Goal: Task Accomplishment & Management: Complete application form

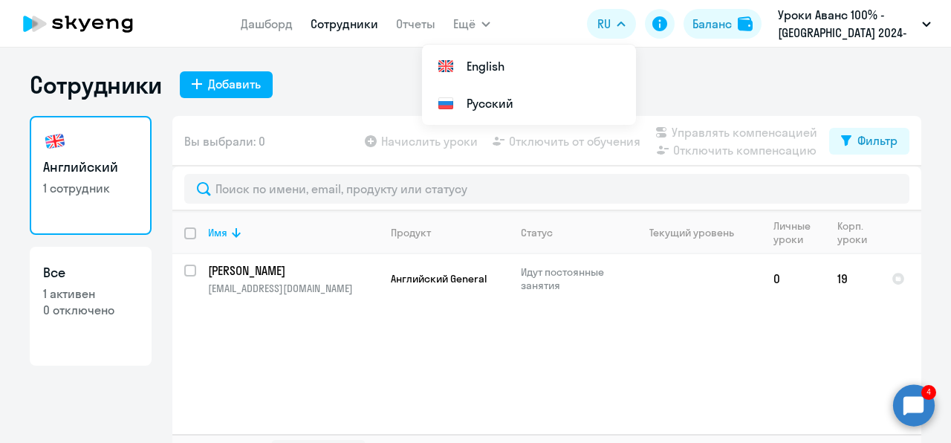
select select "30"
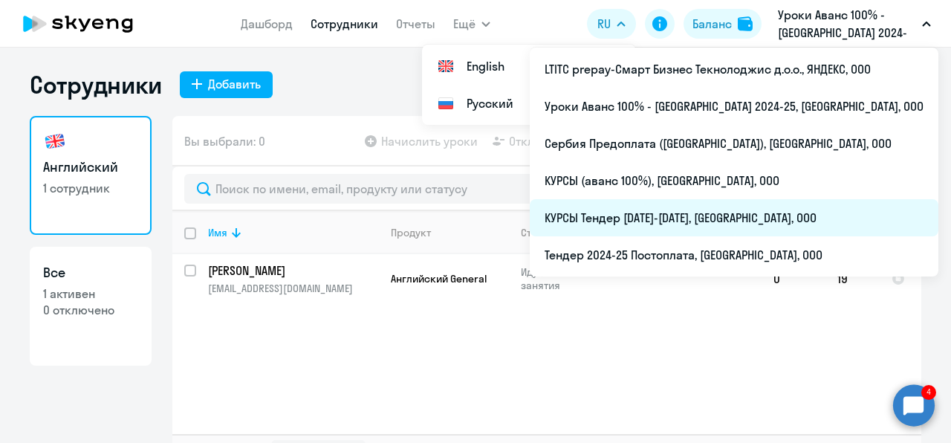
click at [667, 213] on li "КУРСЫ Тендер [DATE]-[DATE], [GEOGRAPHIC_DATA], ООО" at bounding box center [734, 217] width 409 height 37
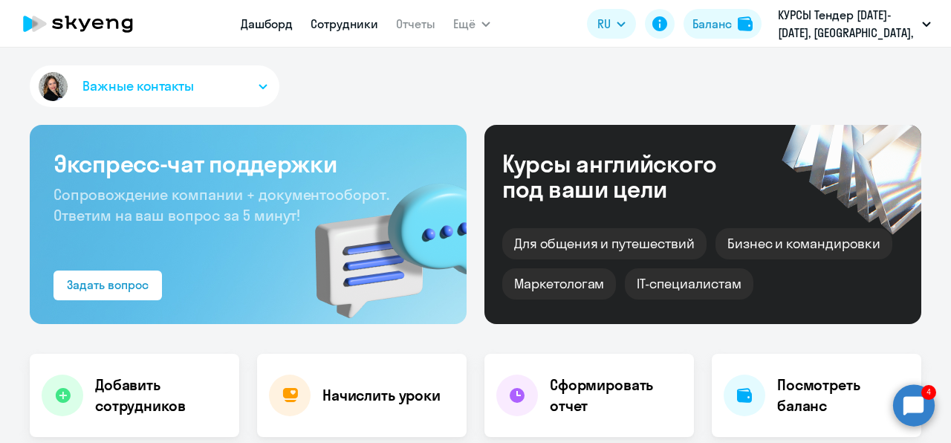
click at [337, 27] on link "Сотрудники" at bounding box center [345, 23] width 68 height 15
select select "30"
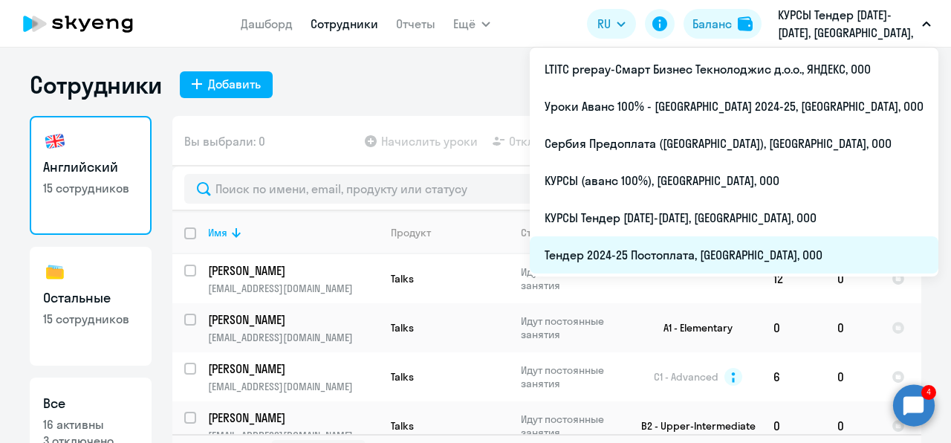
click at [667, 256] on li "Тендер 2024-25 Постоплата, [GEOGRAPHIC_DATA], ООО" at bounding box center [734, 254] width 409 height 37
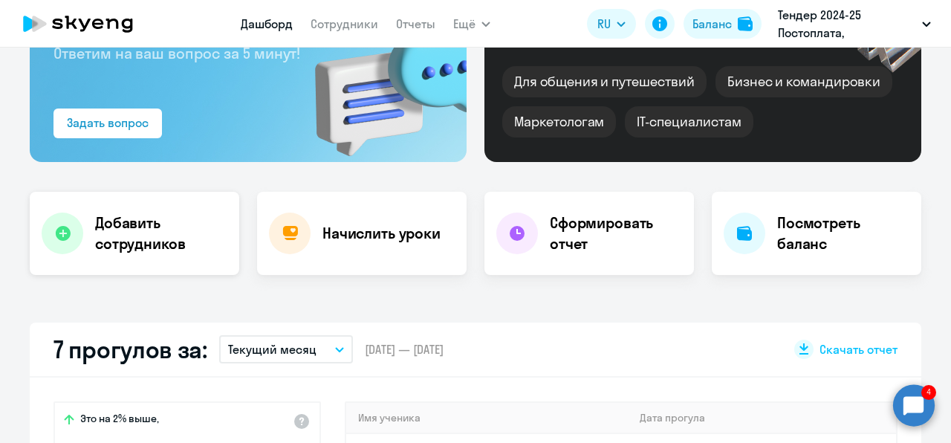
scroll to position [165, 0]
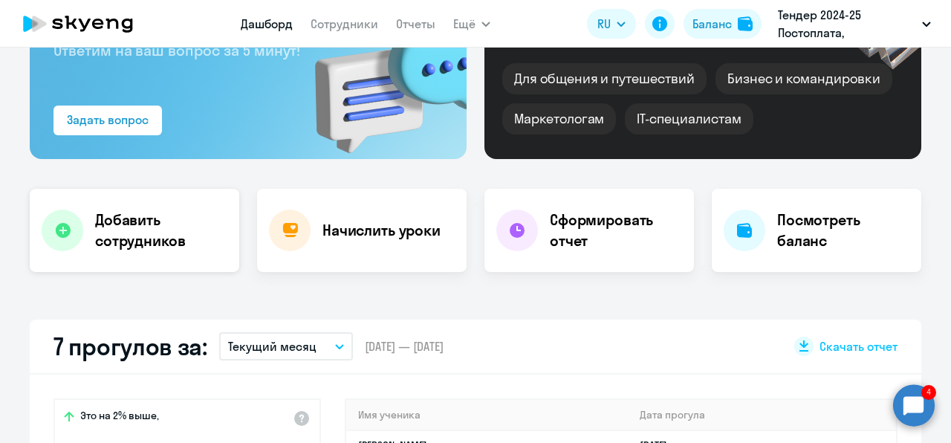
click at [163, 244] on h4 "Добавить сотрудников" at bounding box center [161, 231] width 132 height 42
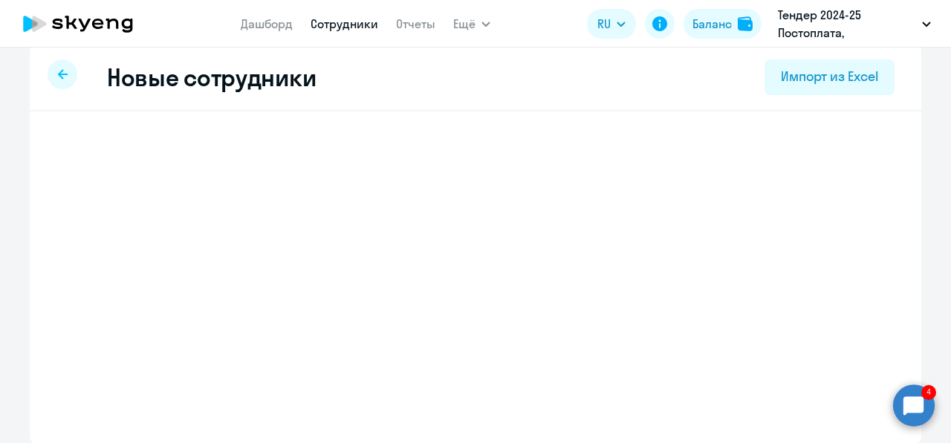
scroll to position [15, 0]
select select "english_adult_not_native_speaker"
select select "3"
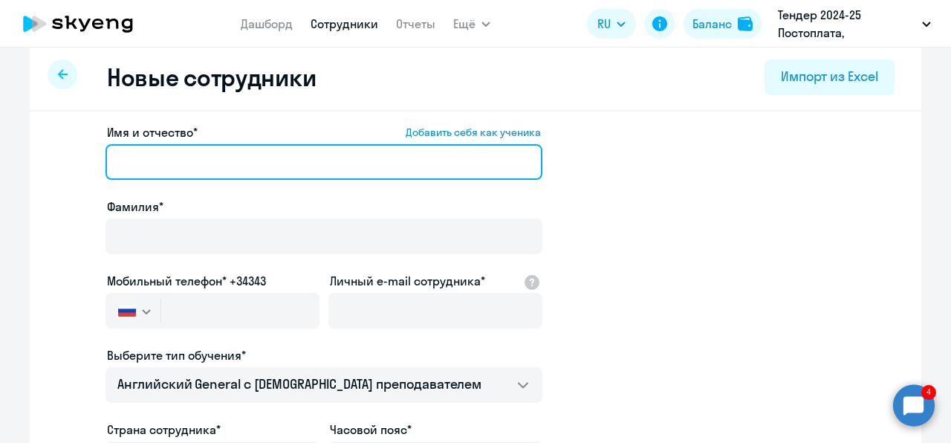
click at [233, 158] on input "Имя и отчество* Добавить себя как ученика" at bounding box center [324, 162] width 437 height 36
paste input "[PERSON_NAME]"
click at [153, 166] on input "[PERSON_NAME]" at bounding box center [324, 162] width 437 height 36
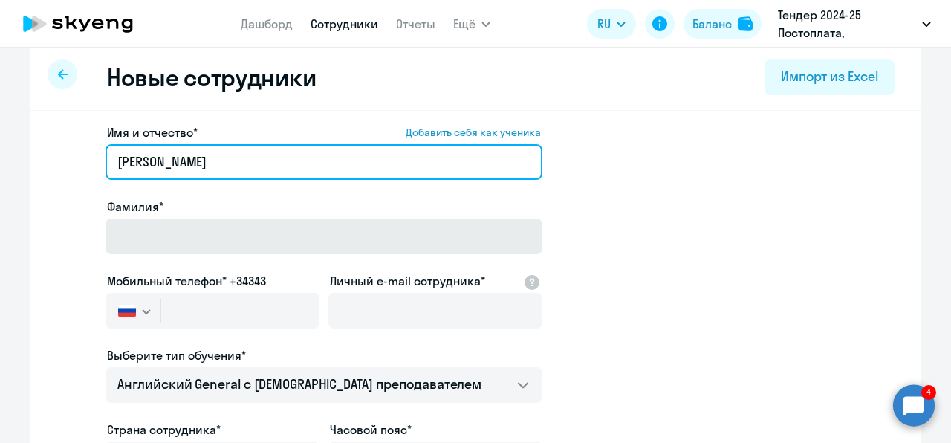
type input "[PERSON_NAME]"
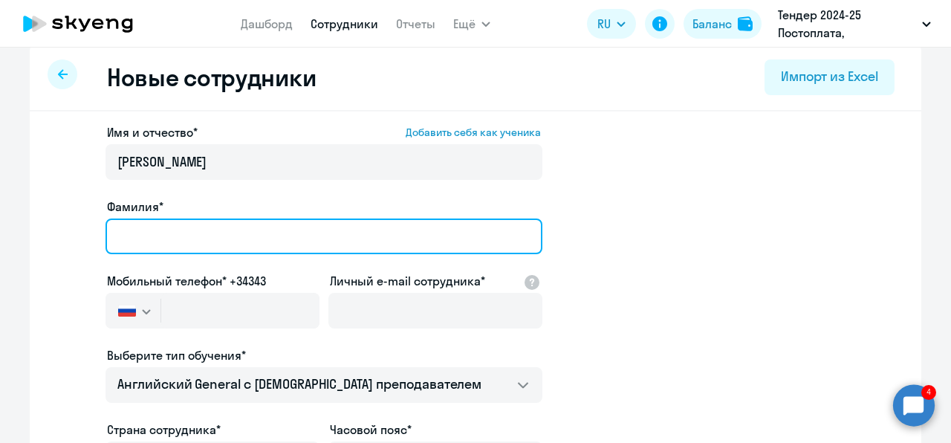
click at [149, 221] on input "Фамилия*" at bounding box center [324, 236] width 437 height 36
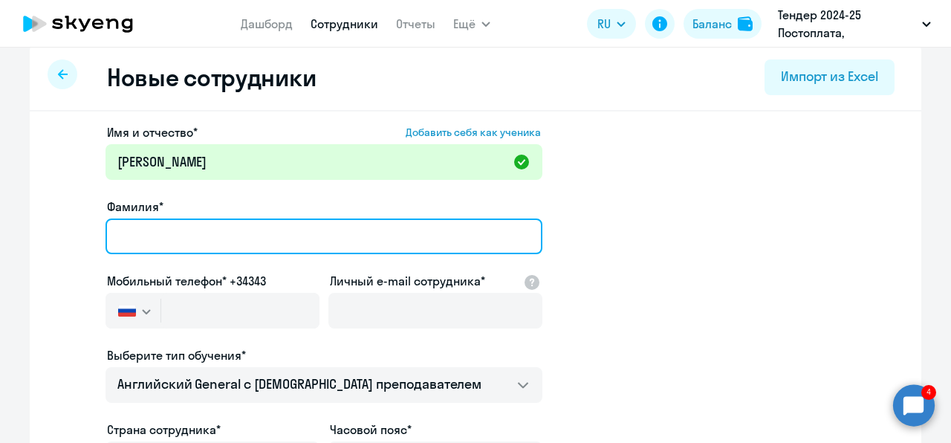
paste input "[PERSON_NAME]"
type input "[PERSON_NAME]"
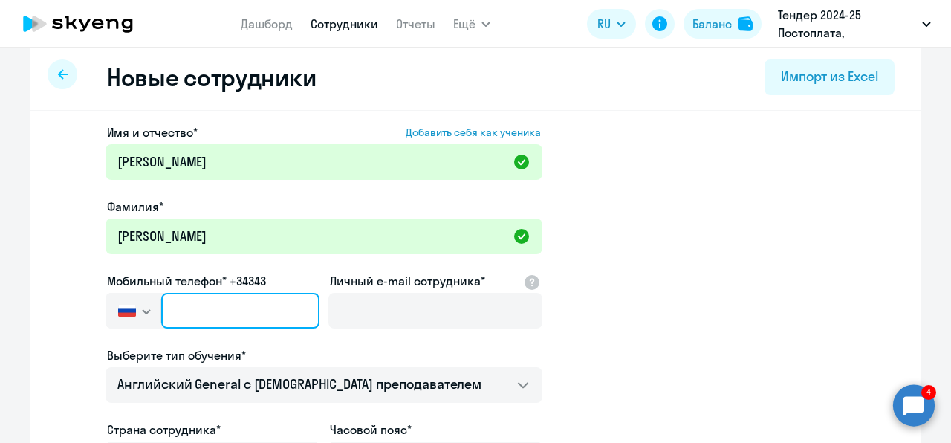
click at [251, 314] on input "text" at bounding box center [240, 311] width 158 height 36
paste input "[PHONE_NUMBER]"
type input "[PHONE_NUMBER]"
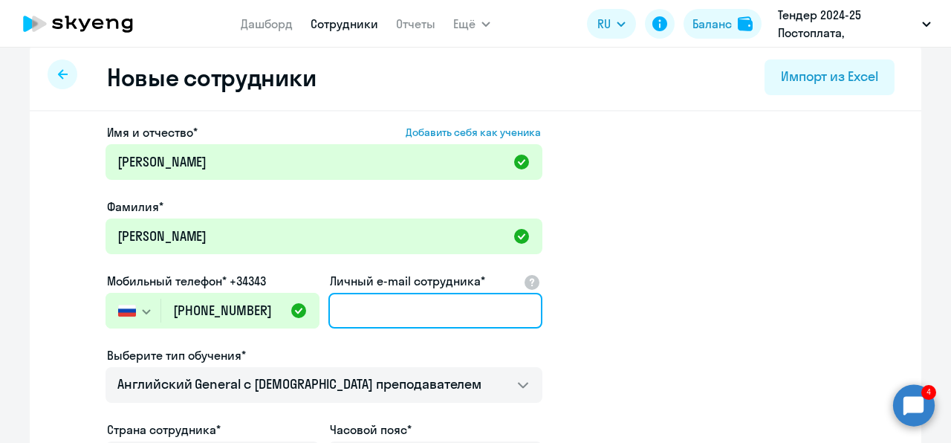
click at [344, 306] on input "Личный e-mail сотрудника*" at bounding box center [435, 311] width 214 height 36
paste input "[EMAIL_ADDRESS][DOMAIN_NAME]"
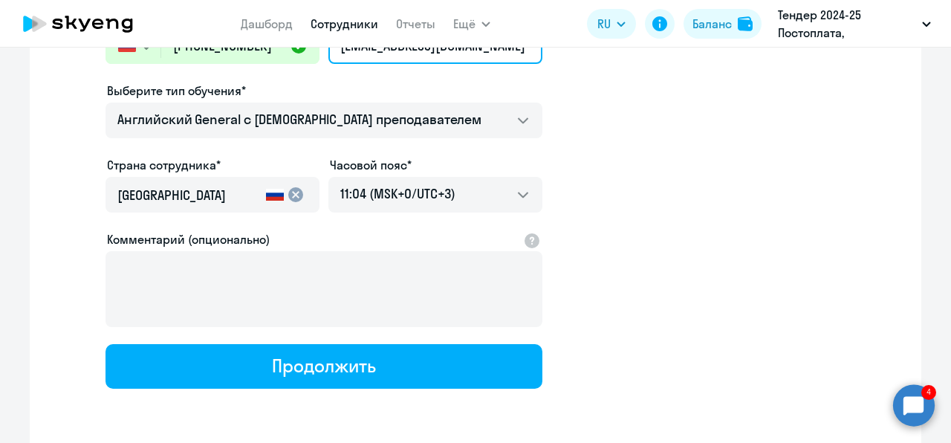
scroll to position [281, 0]
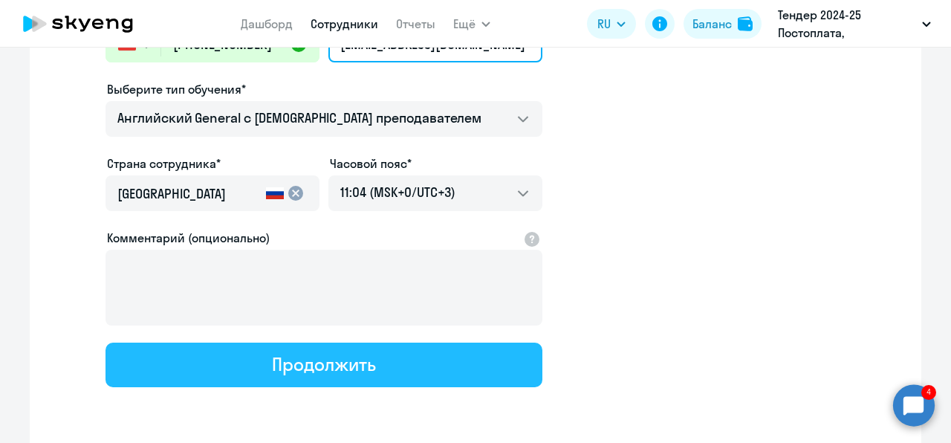
type input "[EMAIL_ADDRESS][DOMAIN_NAME]"
click at [312, 356] on div "Продолжить" at bounding box center [323, 364] width 103 height 24
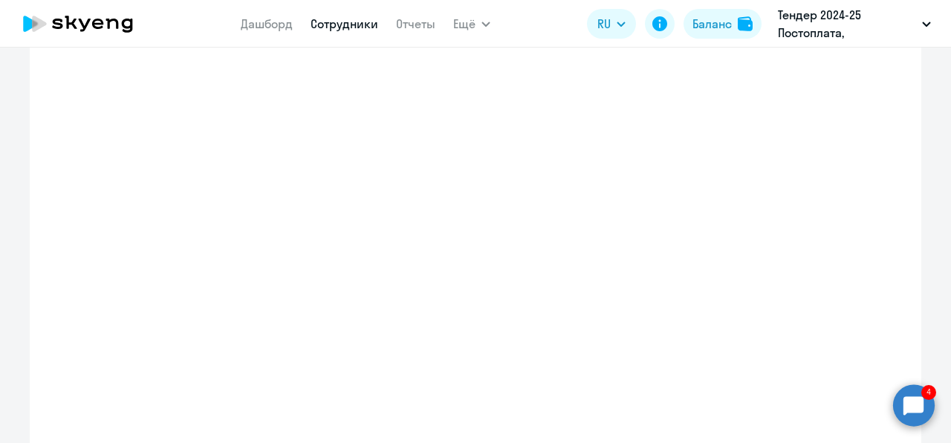
select select "english_adult_not_native_speaker"
select select "3"
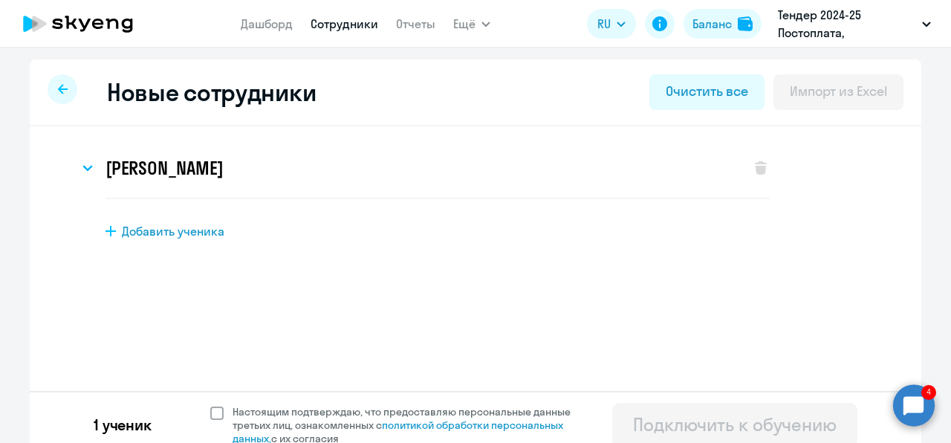
click at [244, 416] on span "Настоящим подтверждаю, что предоставляю персональные данные третьих лиц, ознако…" at bounding box center [411, 425] width 356 height 40
click at [210, 405] on input "Настоящим подтверждаю, что предоставляю персональные данные третьих лиц, ознако…" at bounding box center [210, 404] width 1 height 1
checkbox input "true"
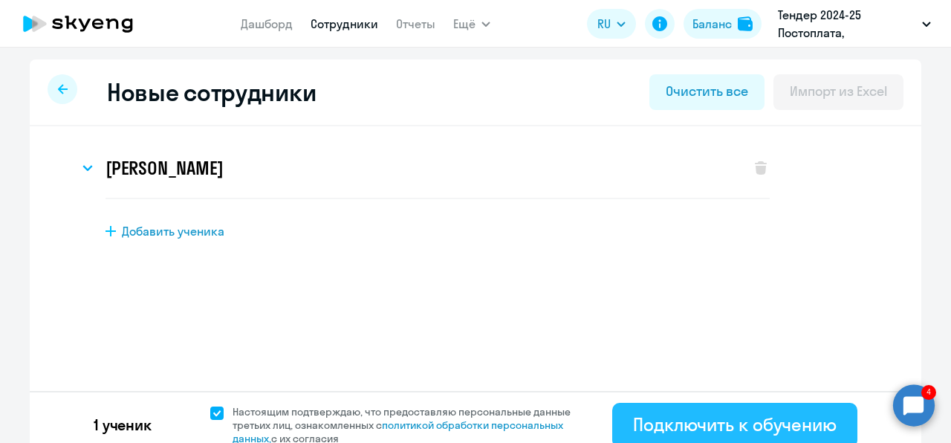
click at [720, 427] on div "Подключить к обучению" at bounding box center [735, 424] width 204 height 24
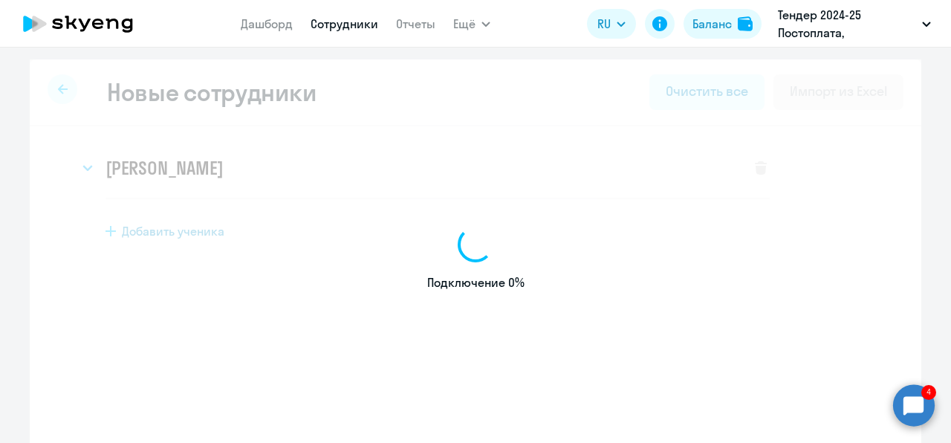
select select "english_adult_not_native_speaker"
select select "3"
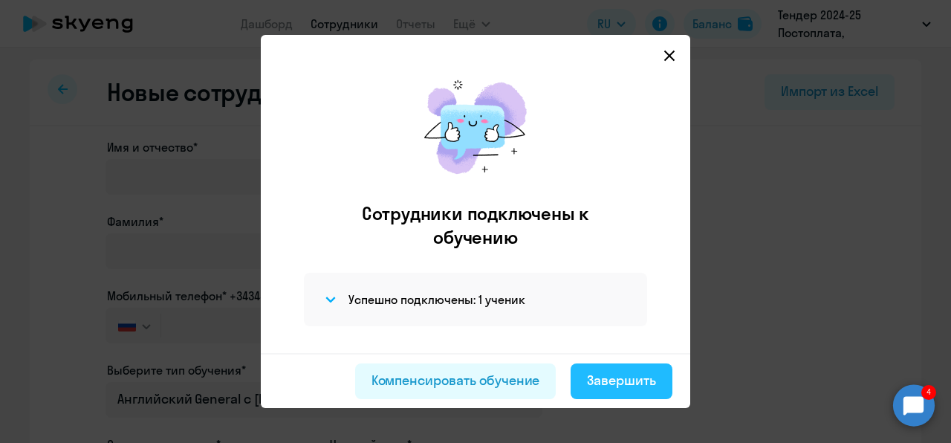
click at [638, 372] on div "Завершить" at bounding box center [621, 380] width 69 height 19
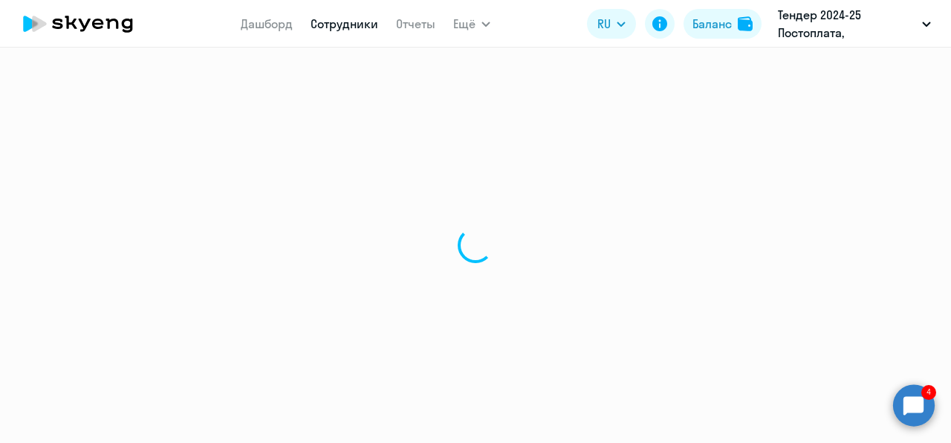
select select "30"
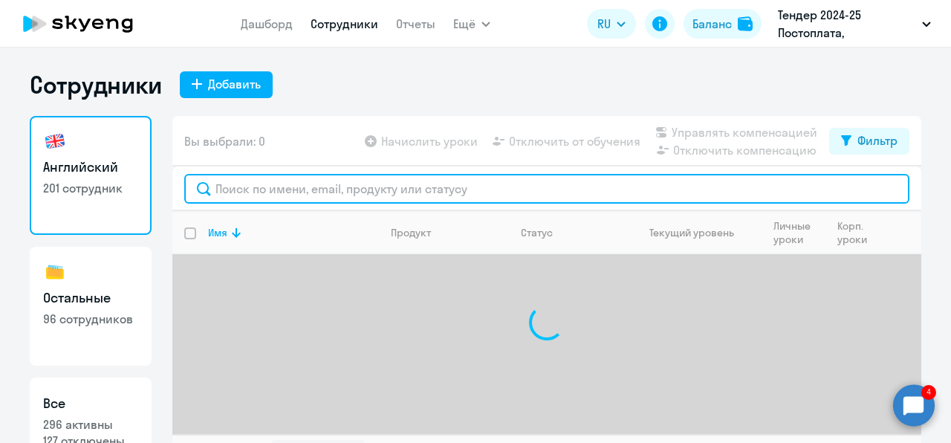
click at [443, 192] on input "text" at bounding box center [546, 189] width 725 height 30
type input "c"
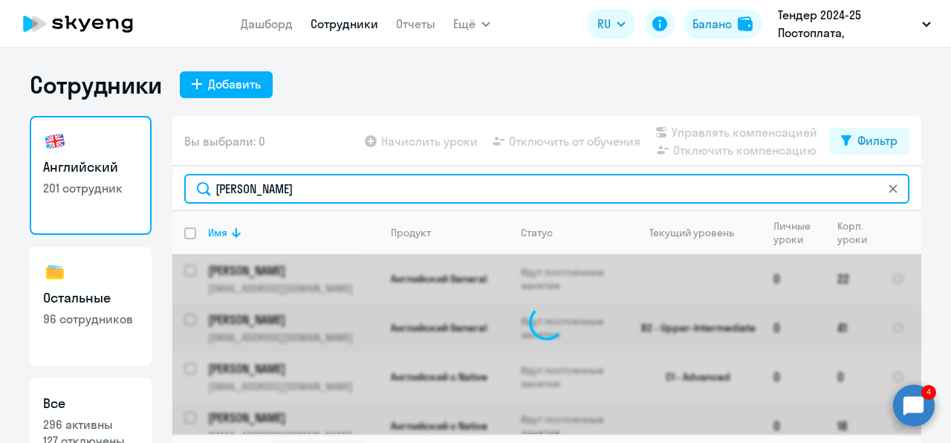
scroll to position [33, 0]
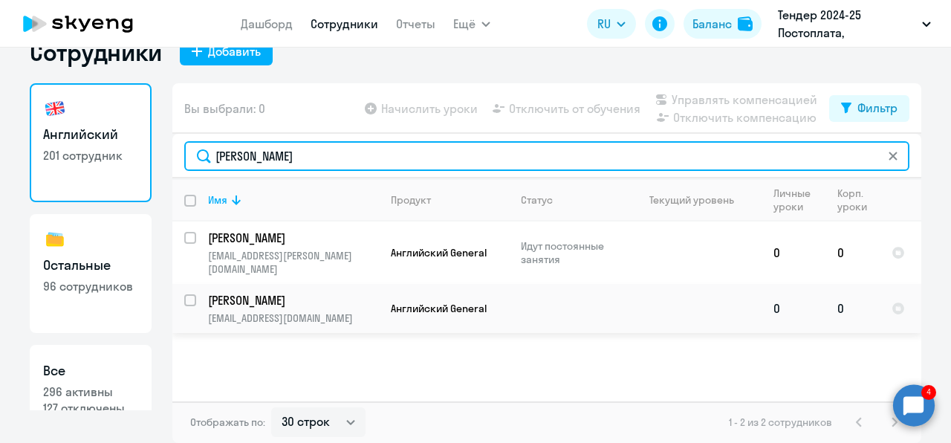
type input "[PERSON_NAME]"
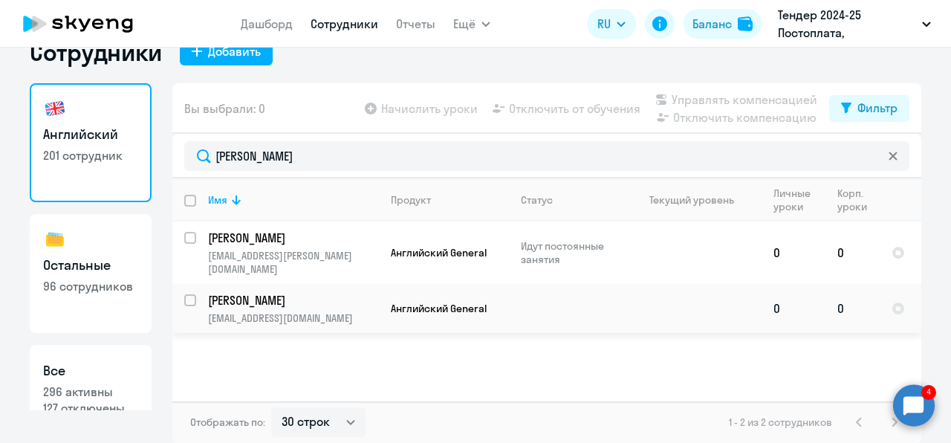
click at [289, 311] on p "[EMAIL_ADDRESS][DOMAIN_NAME]" at bounding box center [293, 317] width 170 height 13
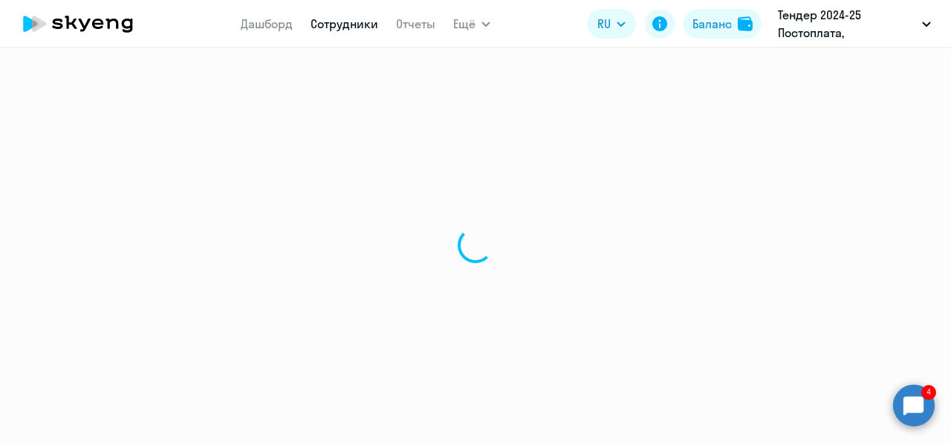
select select "english"
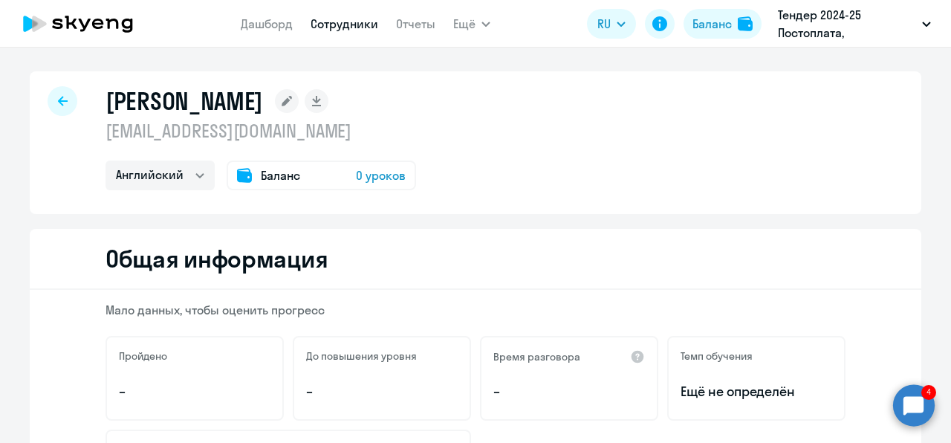
click at [360, 177] on span "0 уроков" at bounding box center [381, 175] width 50 height 18
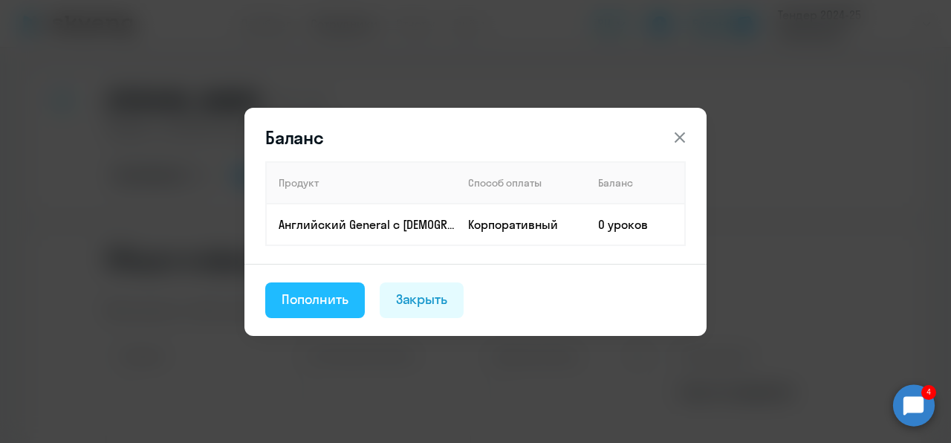
click at [314, 288] on button "Пополнить" at bounding box center [315, 300] width 100 height 36
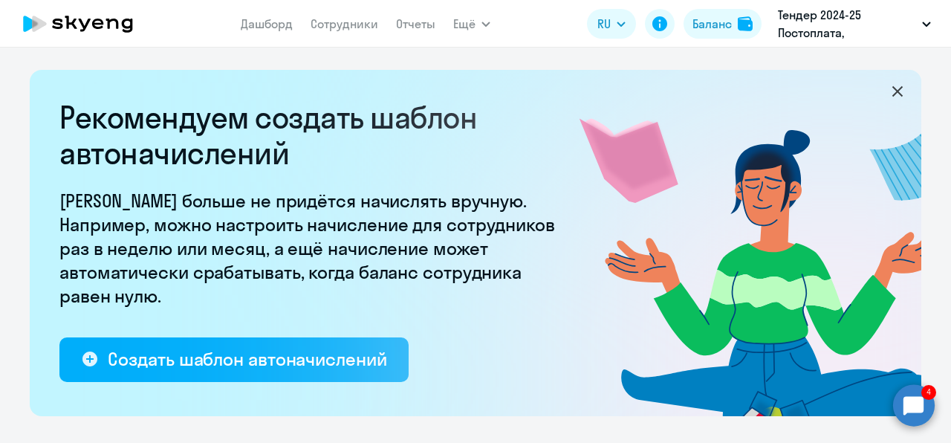
select select "10"
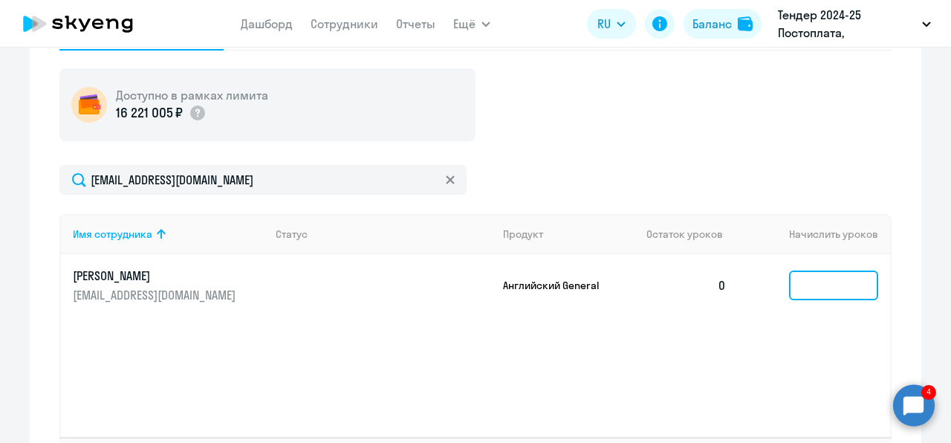
click at [798, 285] on input at bounding box center [833, 286] width 89 height 30
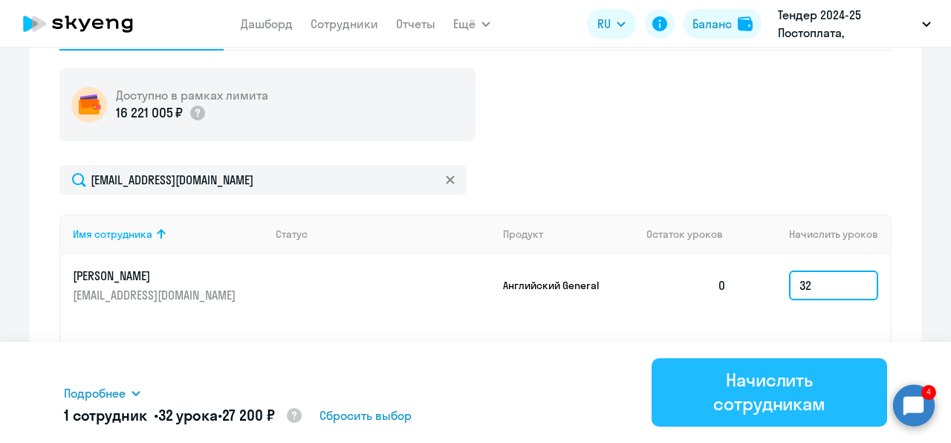
type input "32"
click at [760, 397] on div "Начислить сотрудникам" at bounding box center [770, 392] width 194 height 48
